Goal: Information Seeking & Learning: Learn about a topic

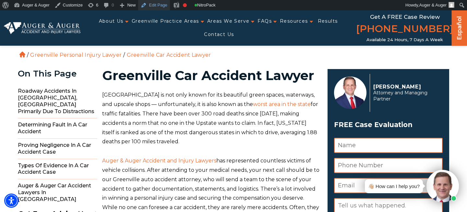
click at [165, 6] on link "Edit Page" at bounding box center [153, 5] width 31 height 10
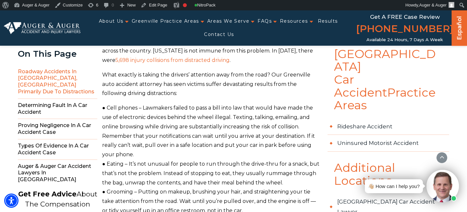
scroll to position [279, 0]
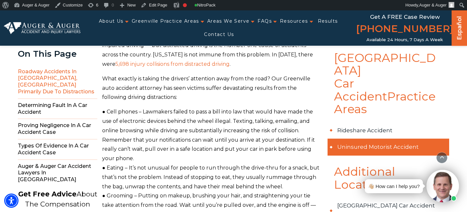
click at [384, 139] on link "Uninsured Motorist Accident" at bounding box center [388, 147] width 122 height 17
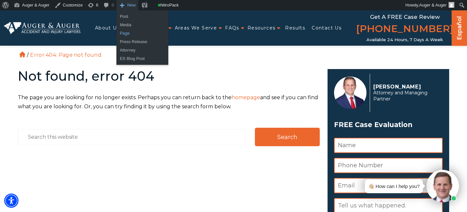
click at [134, 35] on link "Page" at bounding box center [142, 33] width 52 height 8
